Goal: Task Accomplishment & Management: Use online tool/utility

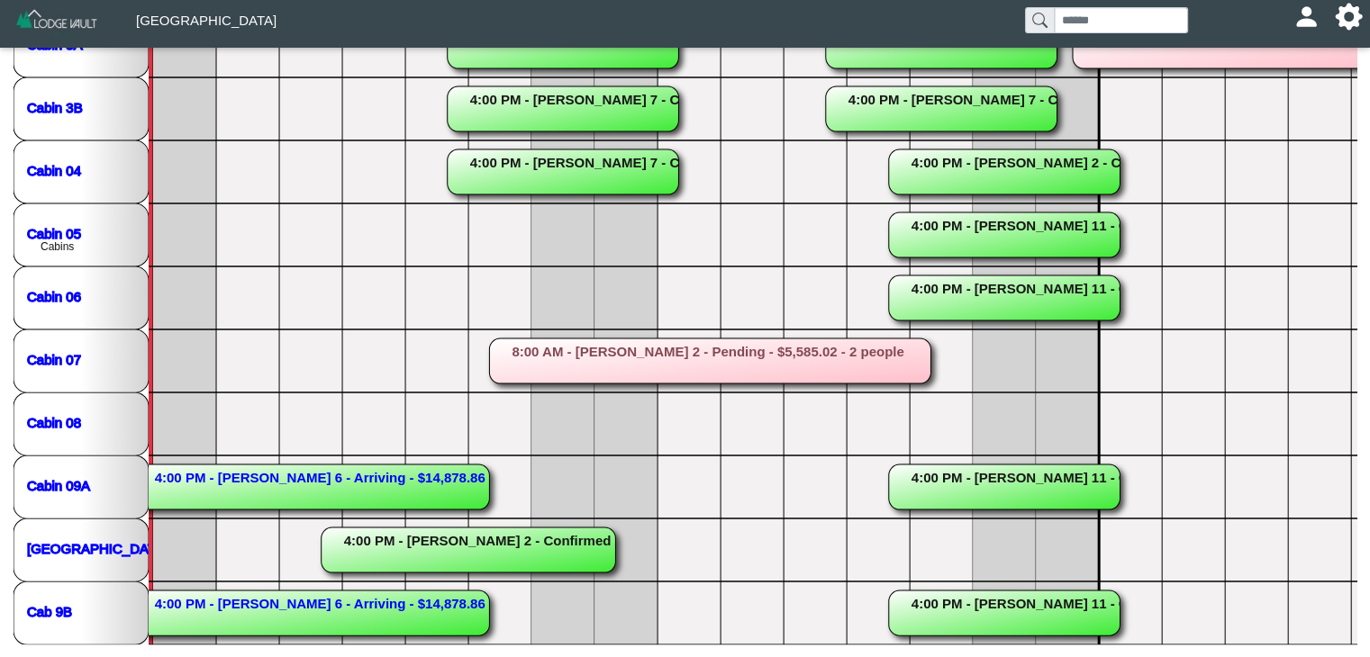
scroll to position [0, 122]
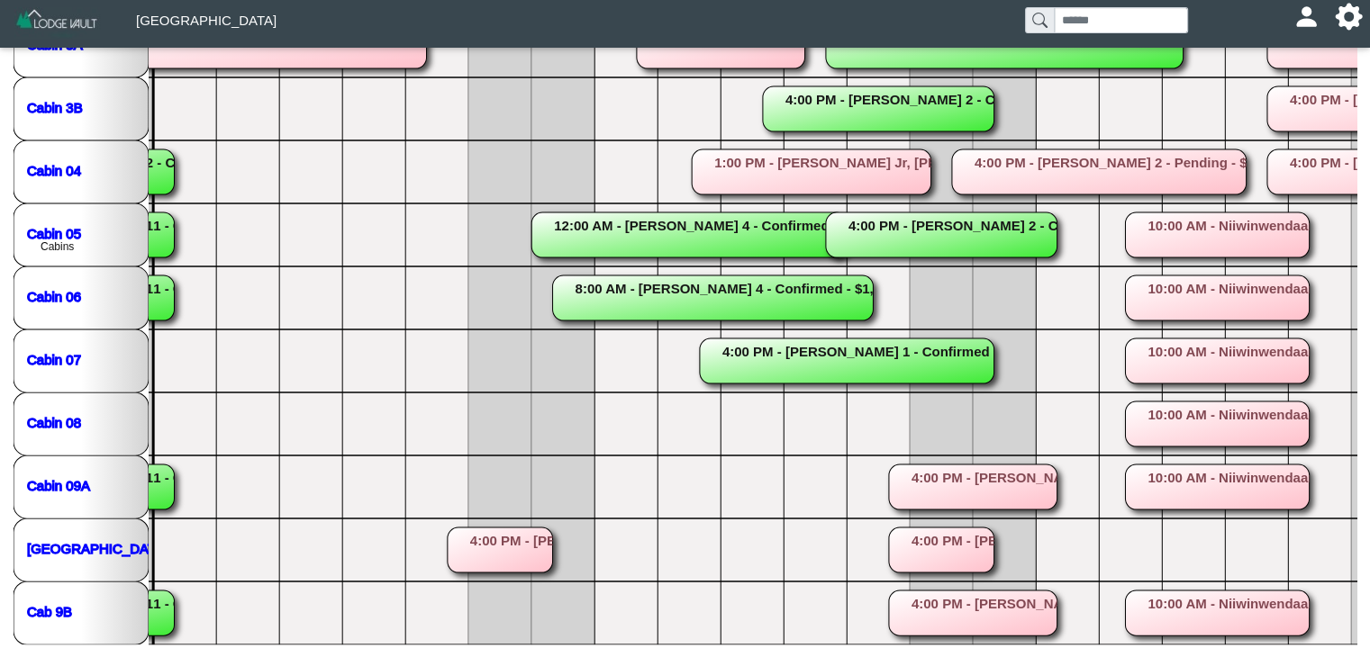
scroll to position [0, 950]
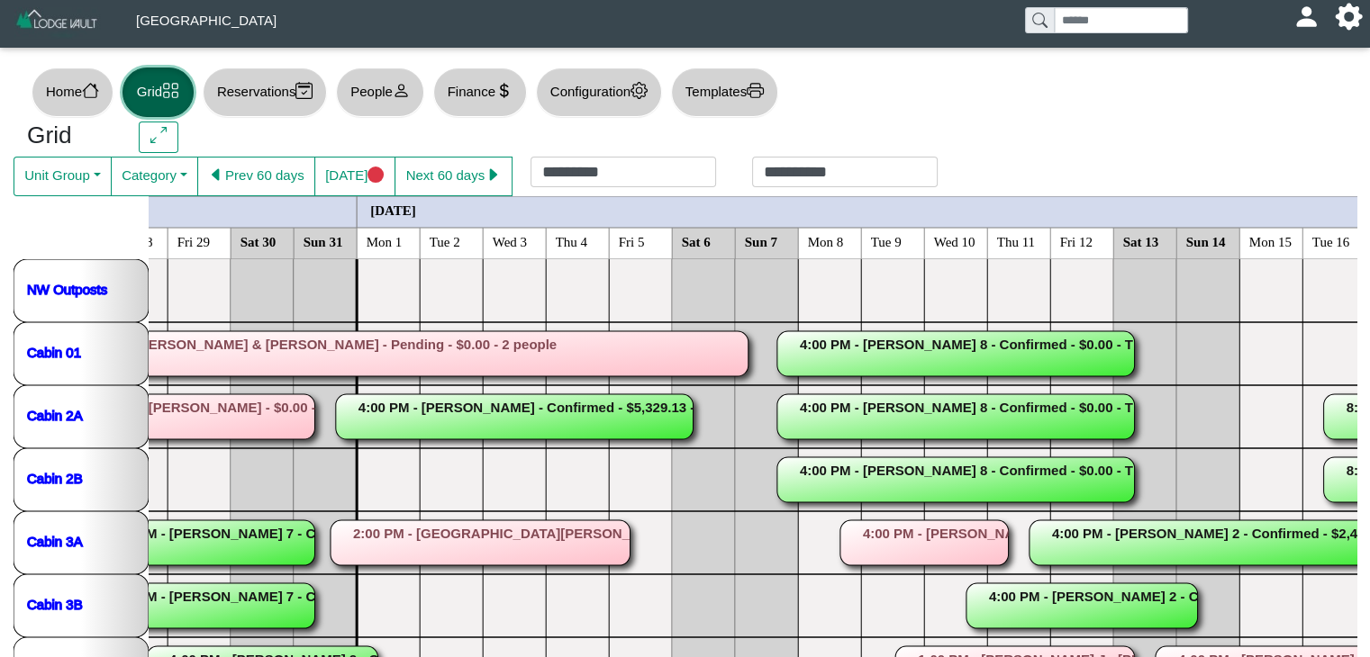
click at [508, 415] on rect at bounding box center [515, 416] width 358 height 45
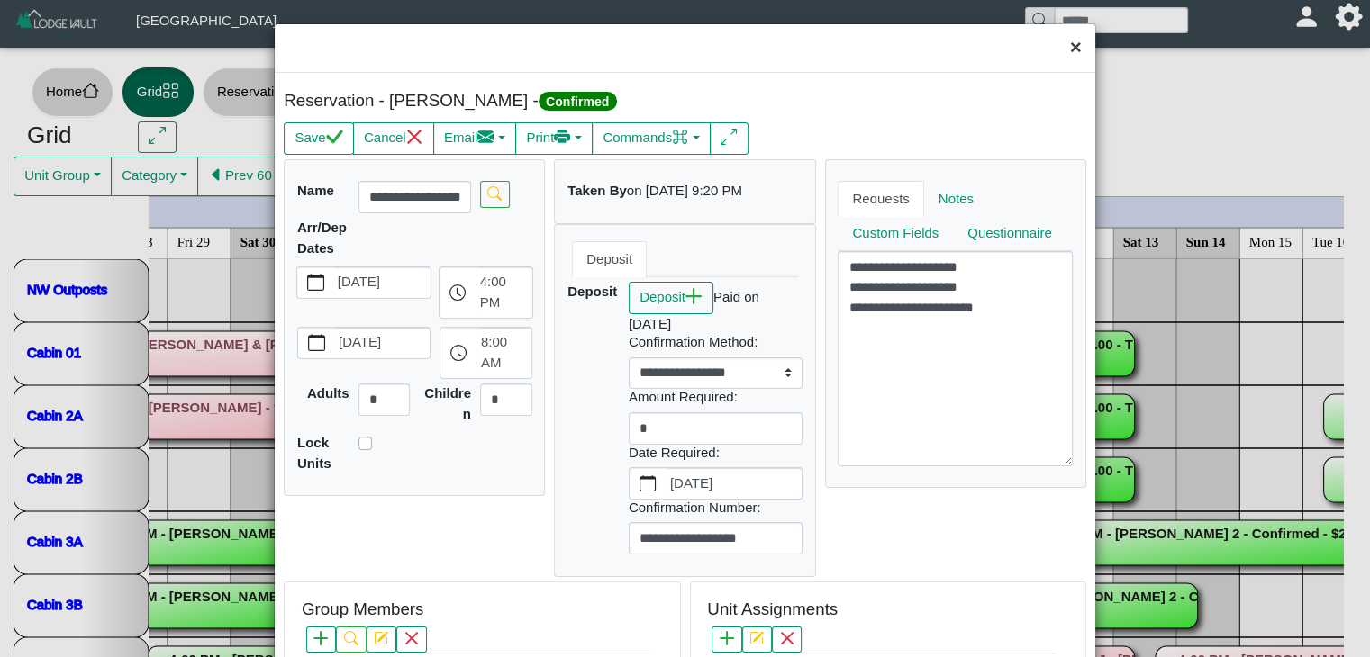
click at [1056, 44] on button "×" at bounding box center [1075, 48] width 39 height 48
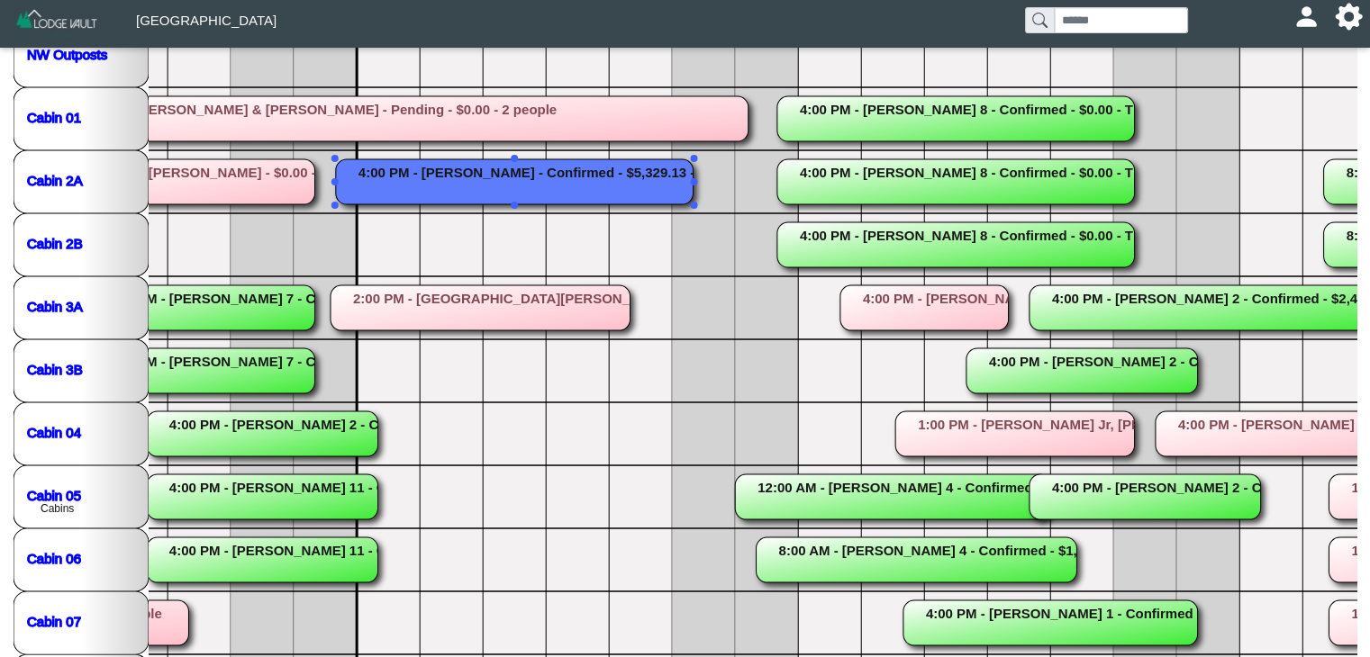
scroll to position [149, 0]
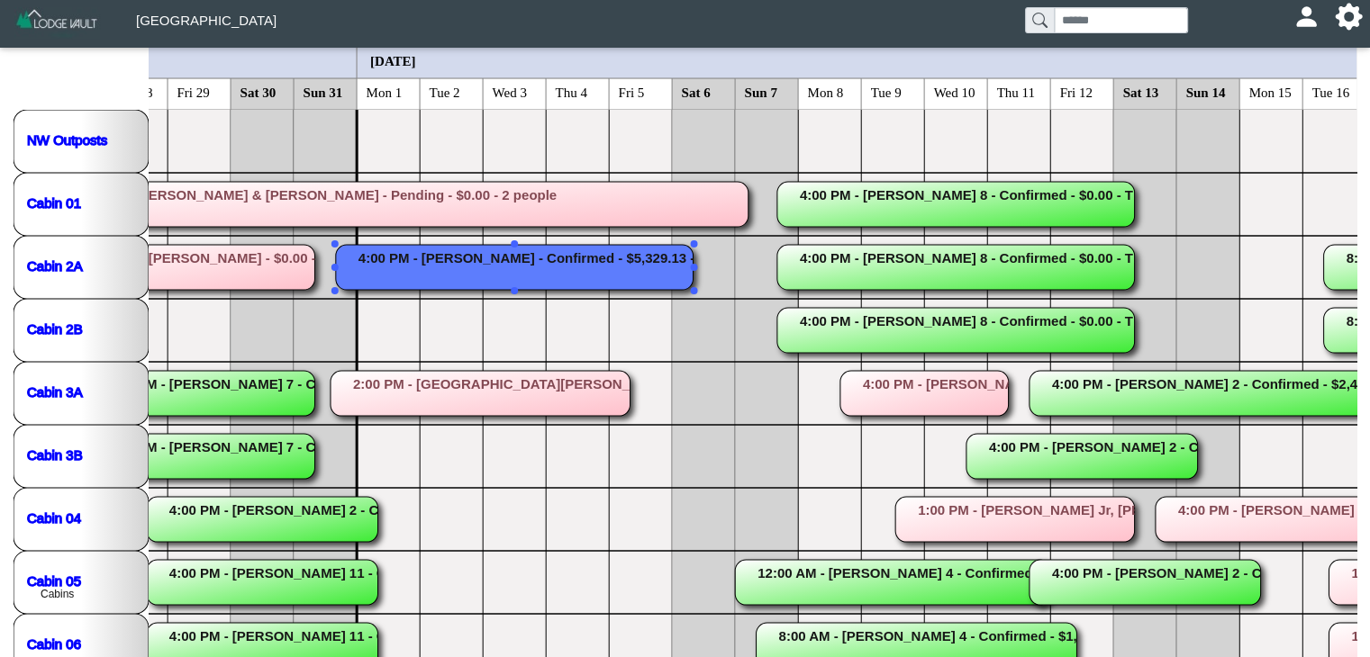
drag, startPoint x: 473, startPoint y: 269, endPoint x: 475, endPoint y: 257, distance: 12.9
click at [475, 257] on rect at bounding box center [515, 267] width 358 height 45
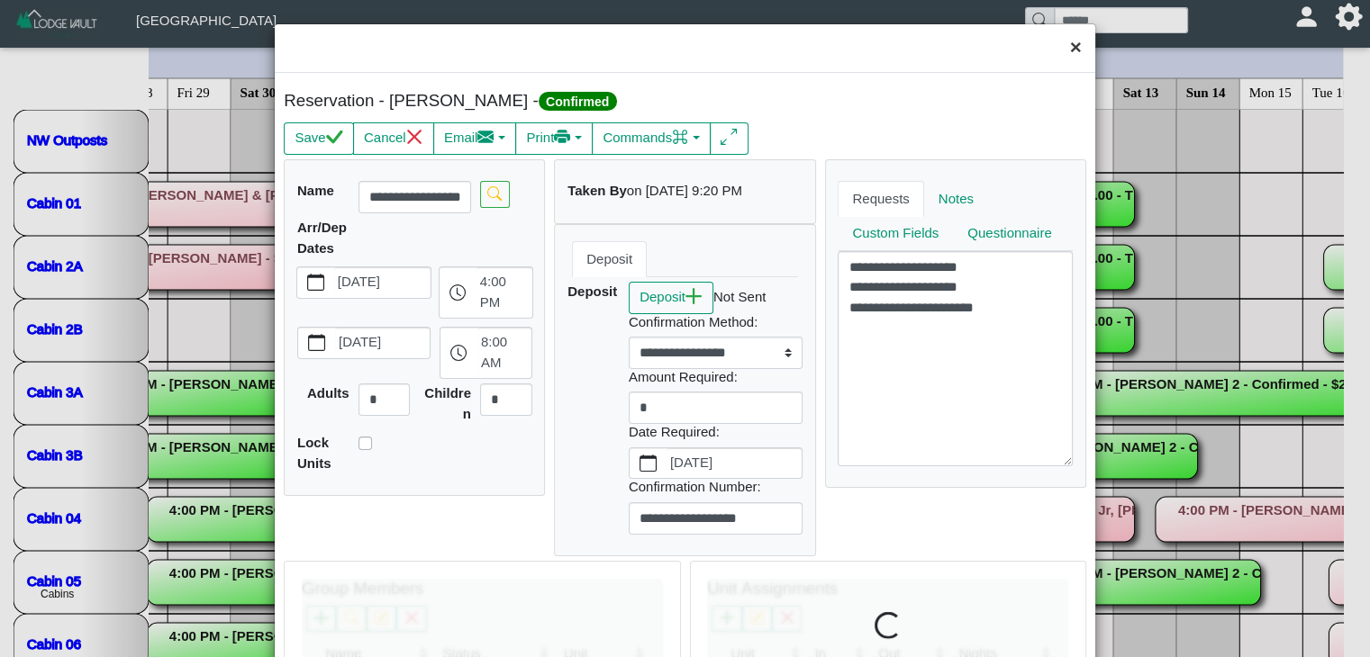
drag, startPoint x: 1058, startPoint y: 45, endPoint x: 864, endPoint y: 174, distance: 233.3
click at [1056, 48] on button "×" at bounding box center [1075, 48] width 39 height 48
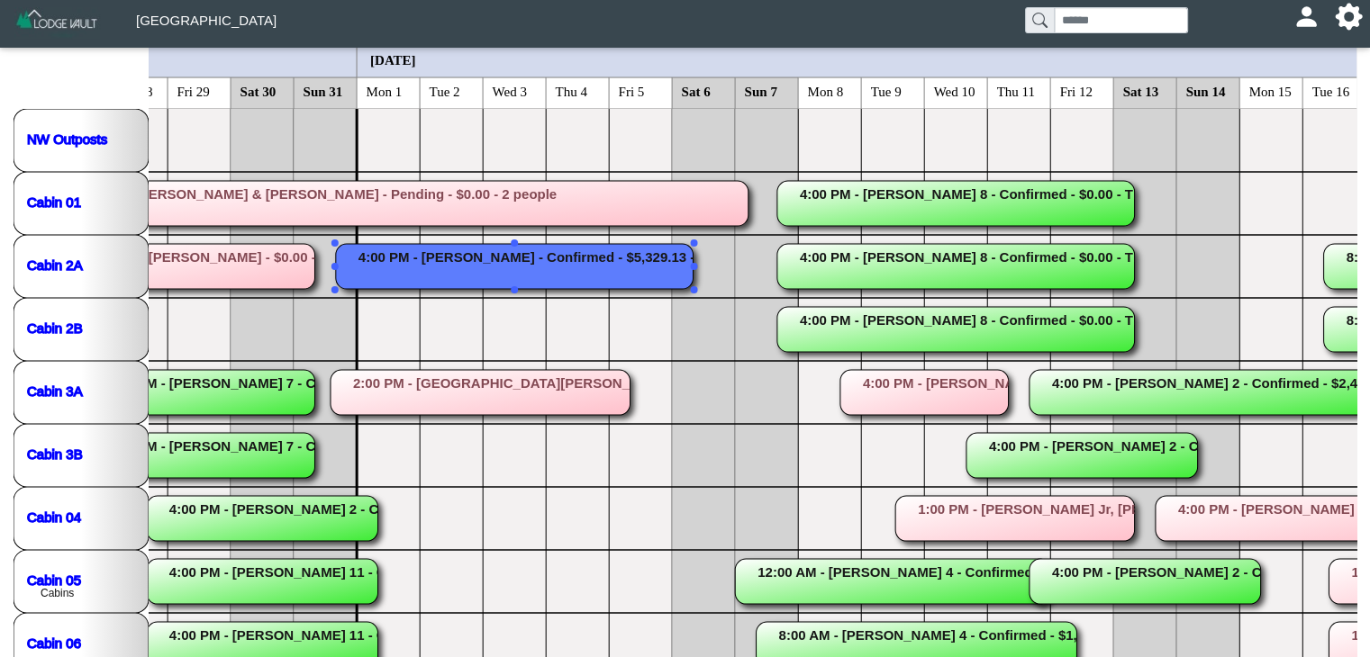
scroll to position [94, 0]
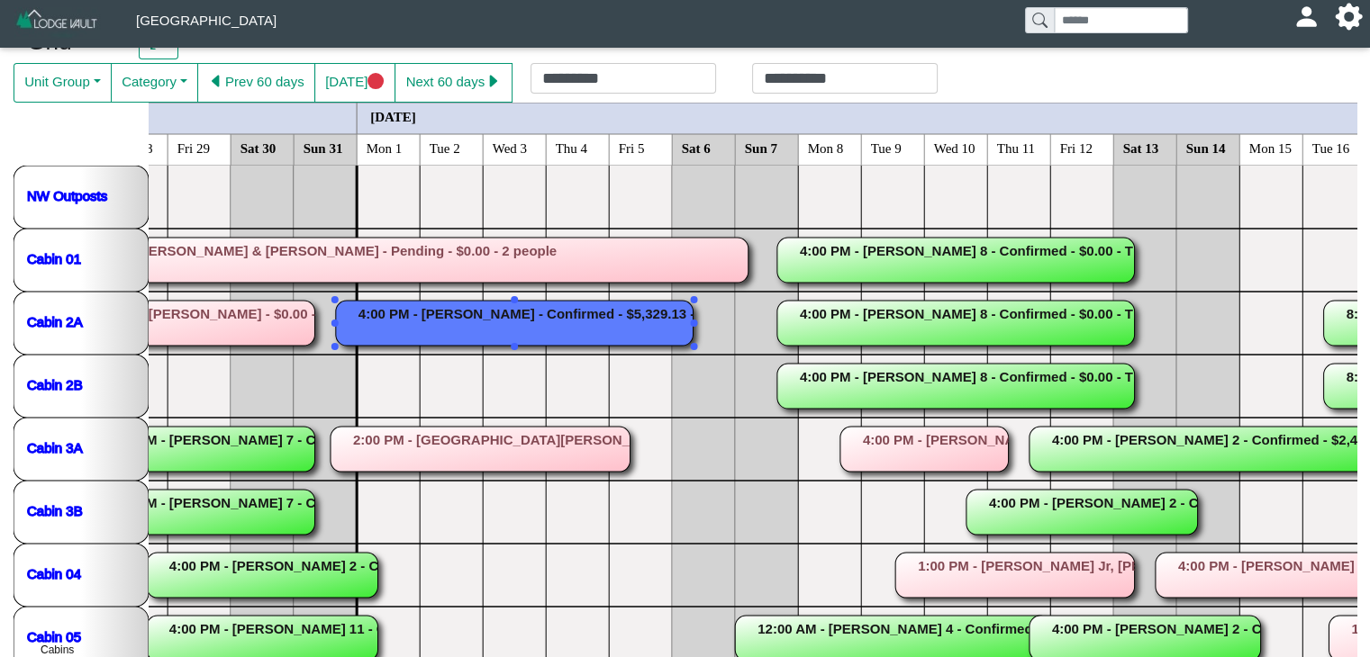
click at [881, 386] on icon "...8:00 AM - [PERSON_NAME] 5 - Checked Out - $0.00 - Guides pick up at landing,…" at bounding box center [1176, 607] width 3782 height 883
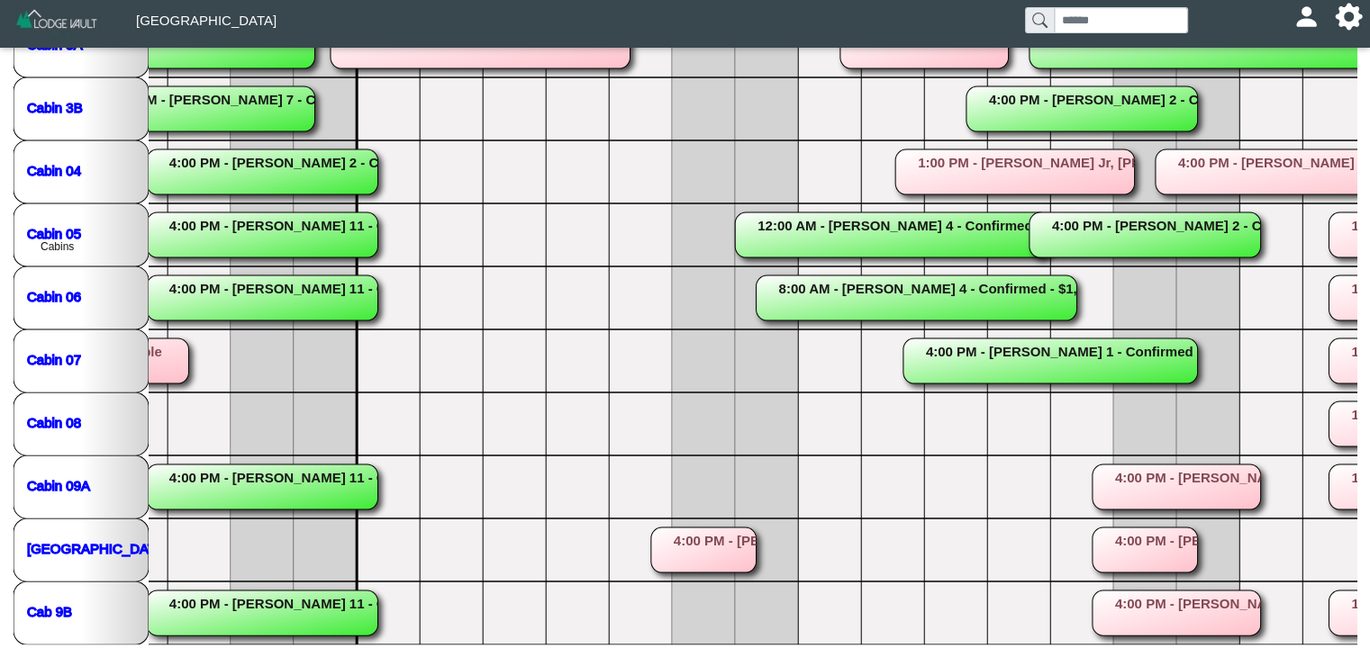
scroll to position [0, 0]
